Goal: Task Accomplishment & Management: Complete application form

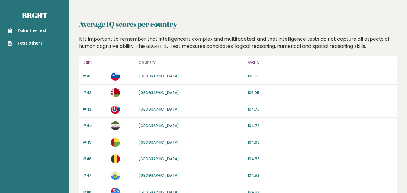
click at [34, 32] on link "Take the test" at bounding box center [27, 30] width 39 height 6
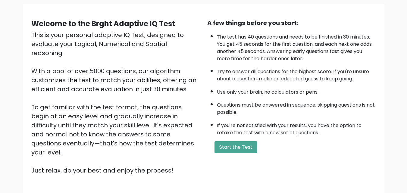
scroll to position [40, 0]
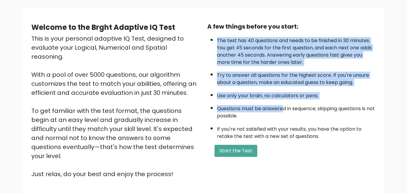
drag, startPoint x: 210, startPoint y: 37, endPoint x: 284, endPoint y: 110, distance: 104.1
click at [284, 110] on ul "The test has 40 questions and needs to be finished in 30 minutes. You get 45 se…" at bounding box center [291, 87] width 169 height 106
click at [241, 107] on li "Questions must be answered in sequence; skipping questions is not possible." at bounding box center [296, 110] width 159 height 17
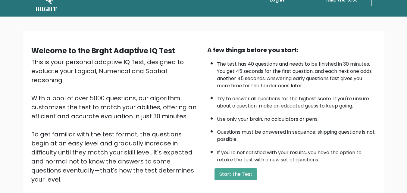
scroll to position [60, 0]
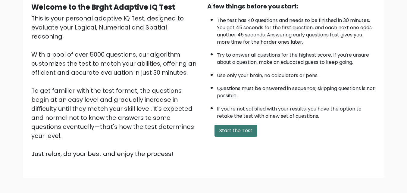
click at [232, 132] on button "Start the Test" at bounding box center [236, 131] width 43 height 12
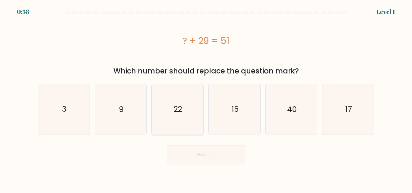
click at [181, 115] on icon "22" at bounding box center [177, 109] width 50 height 50
click at [206, 98] on input "c. 22" at bounding box center [206, 98] width 0 height 2
radio input "true"
click at [206, 155] on button "Next" at bounding box center [206, 154] width 78 height 19
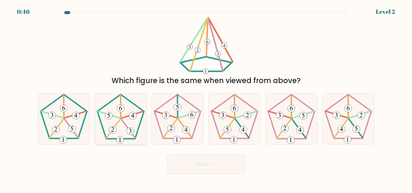
click at [125, 128] on icon at bounding box center [120, 119] width 50 height 50
click at [206, 98] on input "b." at bounding box center [206, 98] width 0 height 2
radio input "true"
click at [195, 168] on button "Next" at bounding box center [206, 164] width 78 height 19
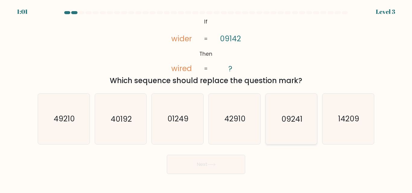
click at [302, 120] on text "09241" at bounding box center [291, 119] width 21 height 11
click at [206, 98] on input "e. 09241" at bounding box center [206, 98] width 0 height 2
radio input "true"
click at [231, 162] on button "Next" at bounding box center [206, 164] width 78 height 19
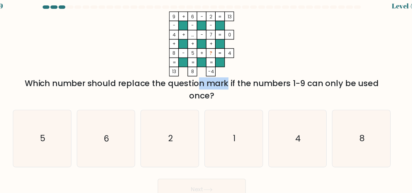
drag, startPoint x: 154, startPoint y: 81, endPoint x: 172, endPoint y: 81, distance: 18.7
click at [172, 81] on div "Which number should replace the question mark if the numbers 1-9 can only be us…" at bounding box center [205, 86] width 329 height 22
click at [218, 84] on div "Which number should replace the question mark if the numbers 1-9 can only be us…" at bounding box center [205, 86] width 329 height 22
drag, startPoint x: 179, startPoint y: 82, endPoint x: 213, endPoint y: 89, distance: 34.2
click at [213, 89] on div "Which number should replace the question mark if the numbers 1-9 can only be us…" at bounding box center [205, 86] width 329 height 22
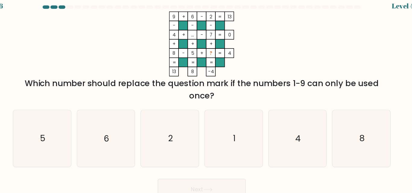
click at [233, 89] on div "Which number should replace the question mark if the numbers 1-9 can only be us…" at bounding box center [205, 86] width 329 height 22
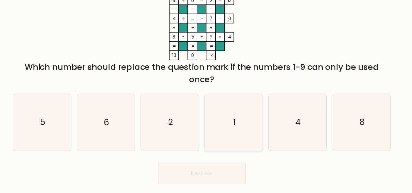
click at [238, 139] on icon "1" at bounding box center [234, 130] width 50 height 50
click at [206, 98] on input "d. 1" at bounding box center [206, 98] width 0 height 2
radio input "true"
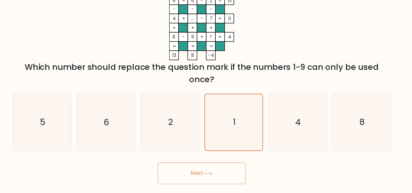
click at [229, 174] on button "Next" at bounding box center [206, 175] width 78 height 19
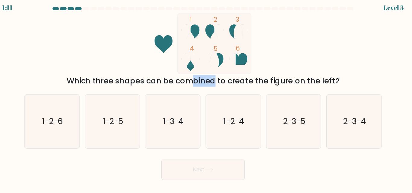
drag, startPoint x: 139, startPoint y: 83, endPoint x: 160, endPoint y: 78, distance: 20.9
click at [160, 78] on div "Which three shapes can be combined to create the figure on the left?" at bounding box center [205, 80] width 329 height 11
click at [251, 83] on div "Which three shapes can be combined to create the figure on the left?" at bounding box center [205, 80] width 329 height 11
click at [235, 117] on text "1-2-4" at bounding box center [234, 119] width 19 height 11
click at [206, 98] on input "d. 1-2-4" at bounding box center [206, 98] width 0 height 2
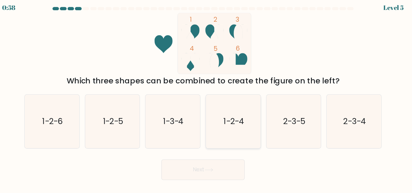
radio input "true"
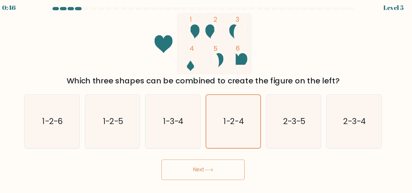
click at [231, 165] on button "Next" at bounding box center [206, 164] width 78 height 19
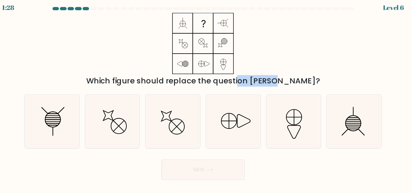
drag, startPoint x: 208, startPoint y: 78, endPoint x: 242, endPoint y: 75, distance: 34.6
click at [242, 75] on div "Which figure should replace the question mark?" at bounding box center [206, 52] width 344 height 70
click at [264, 79] on div "Which figure should replace the question mark?" at bounding box center [205, 80] width 329 height 11
